Goal: Task Accomplishment & Management: Use online tool/utility

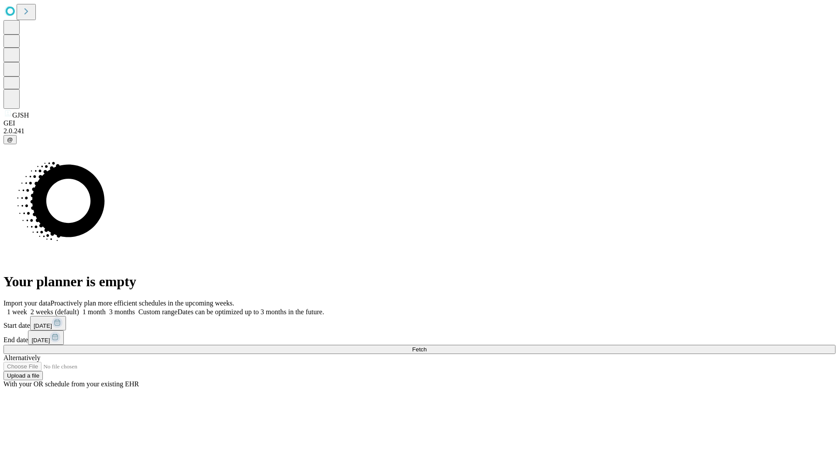
click at [106, 308] on label "1 month" at bounding box center [92, 311] width 27 height 7
click at [427, 346] on span "Fetch" at bounding box center [419, 349] width 14 height 7
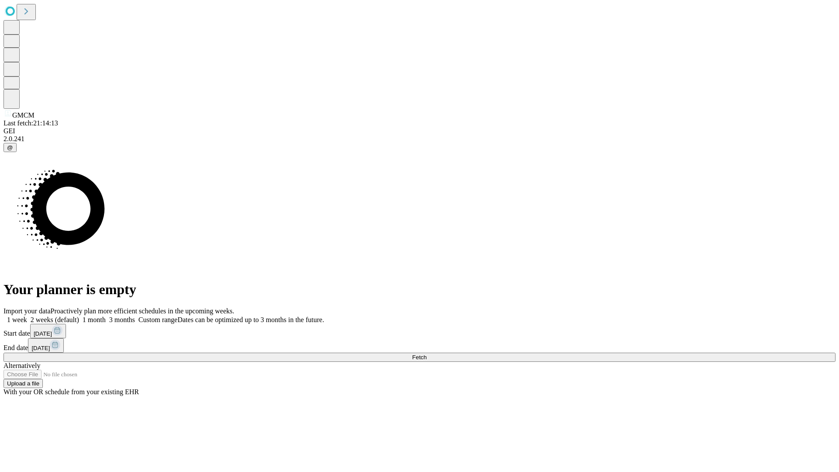
click at [106, 316] on label "1 month" at bounding box center [92, 319] width 27 height 7
click at [427, 354] on span "Fetch" at bounding box center [419, 357] width 14 height 7
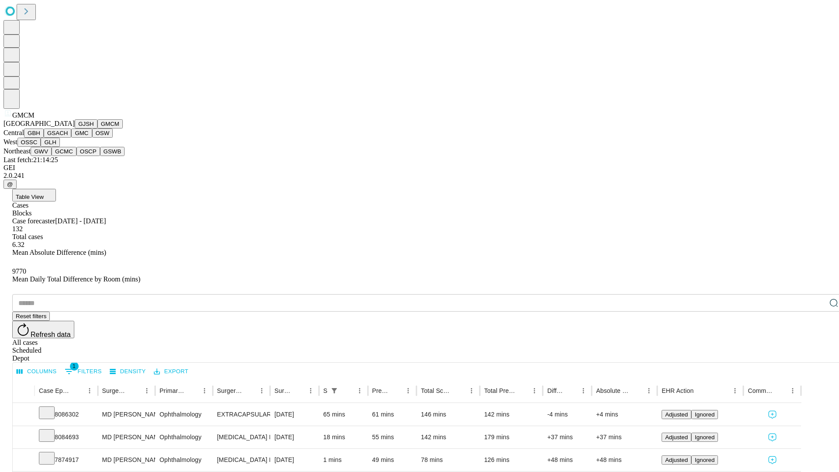
click at [44, 138] on button "GBH" at bounding box center [34, 133] width 20 height 9
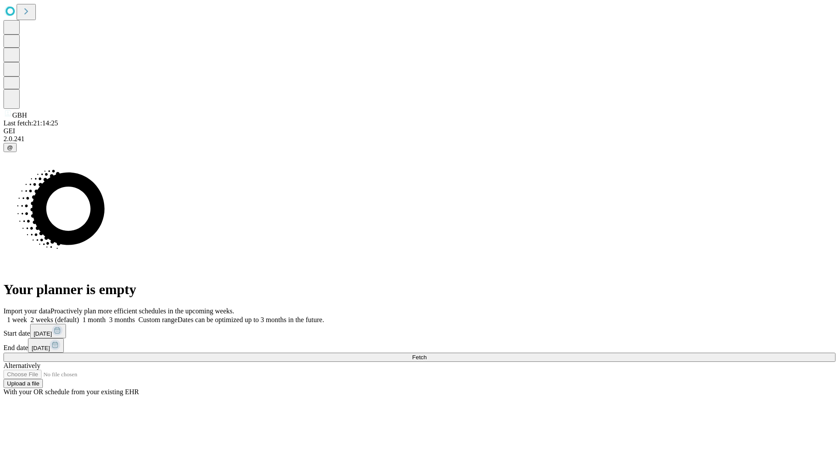
click at [106, 316] on label "1 month" at bounding box center [92, 319] width 27 height 7
click at [427, 354] on span "Fetch" at bounding box center [419, 357] width 14 height 7
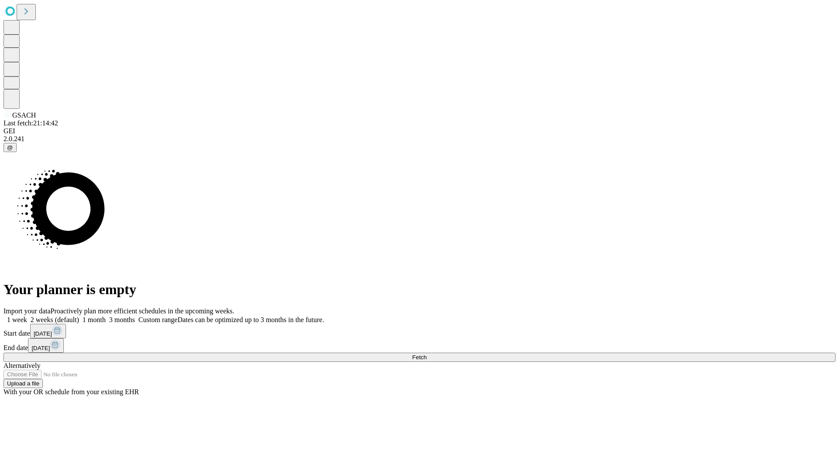
click at [427, 354] on span "Fetch" at bounding box center [419, 357] width 14 height 7
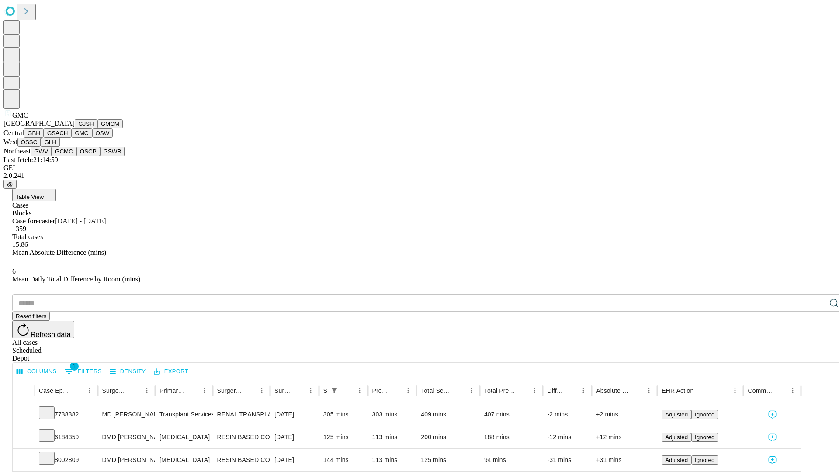
click at [92, 138] on button "OSW" at bounding box center [102, 133] width 21 height 9
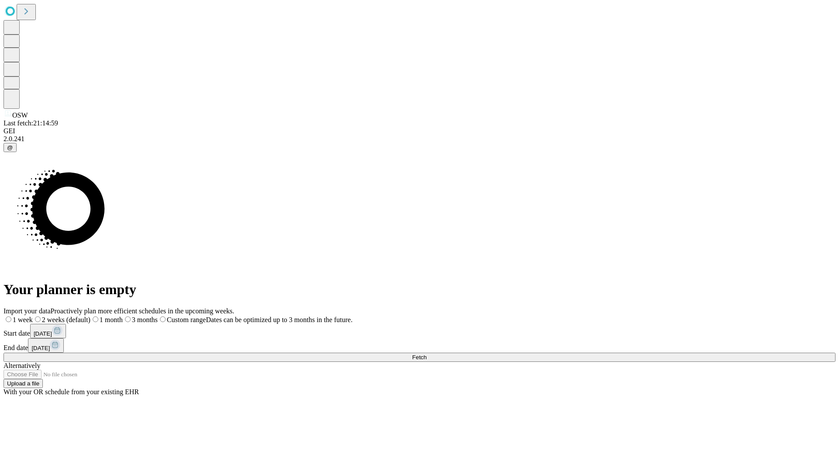
click at [123, 316] on label "1 month" at bounding box center [106, 319] width 32 height 7
click at [427, 354] on span "Fetch" at bounding box center [419, 357] width 14 height 7
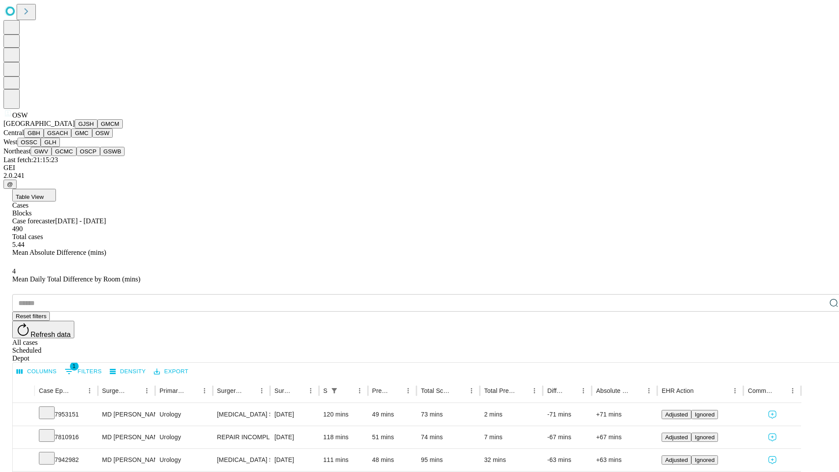
click at [41, 147] on button "OSSC" at bounding box center [29, 142] width 24 height 9
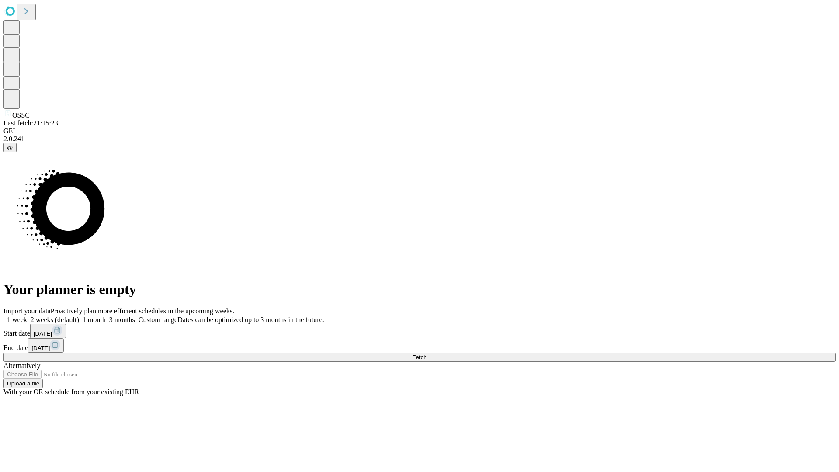
click at [427, 354] on span "Fetch" at bounding box center [419, 357] width 14 height 7
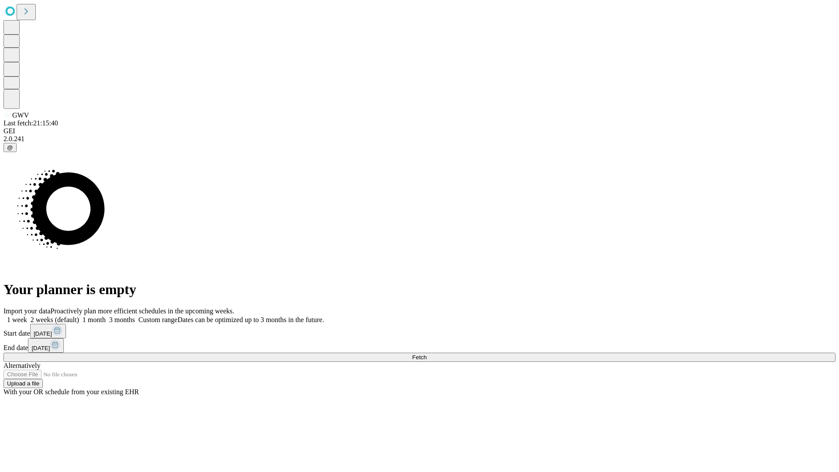
click at [427, 354] on span "Fetch" at bounding box center [419, 357] width 14 height 7
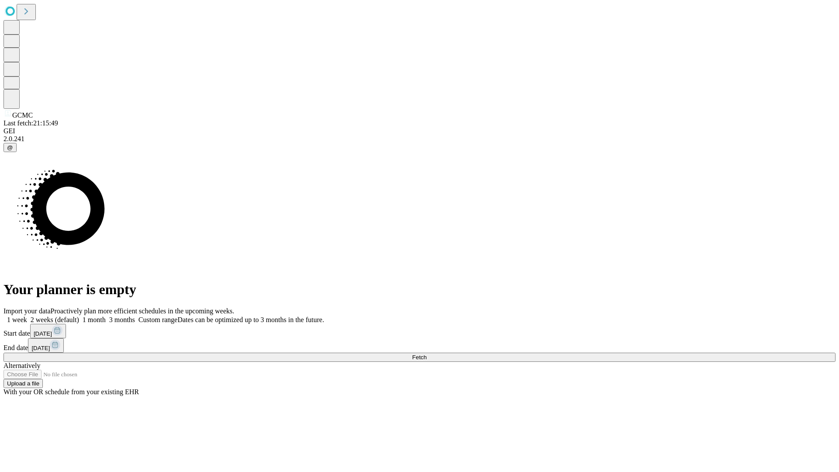
click at [106, 316] on label "1 month" at bounding box center [92, 319] width 27 height 7
click at [427, 354] on span "Fetch" at bounding box center [419, 357] width 14 height 7
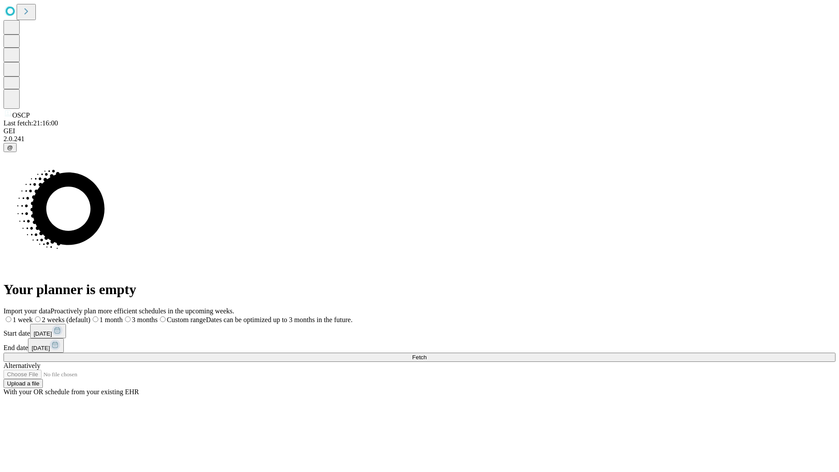
click at [123, 316] on label "1 month" at bounding box center [106, 319] width 32 height 7
click at [427, 354] on span "Fetch" at bounding box center [419, 357] width 14 height 7
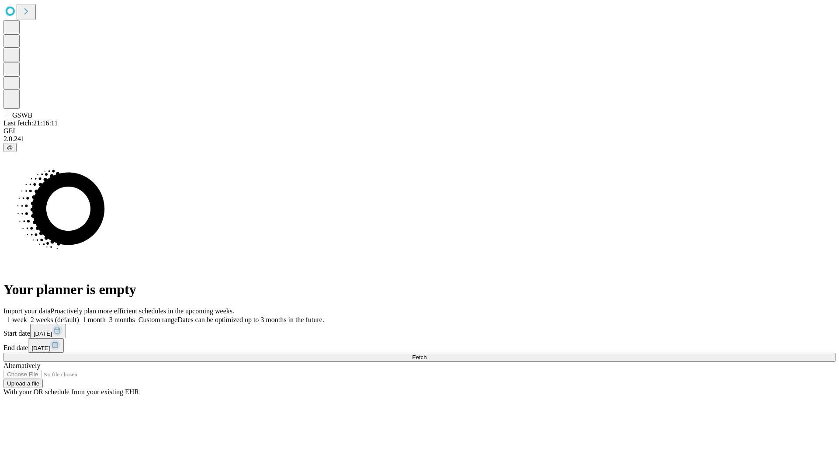
click at [106, 316] on label "1 month" at bounding box center [92, 319] width 27 height 7
click at [427, 354] on span "Fetch" at bounding box center [419, 357] width 14 height 7
